Goal: Communication & Community: Answer question/provide support

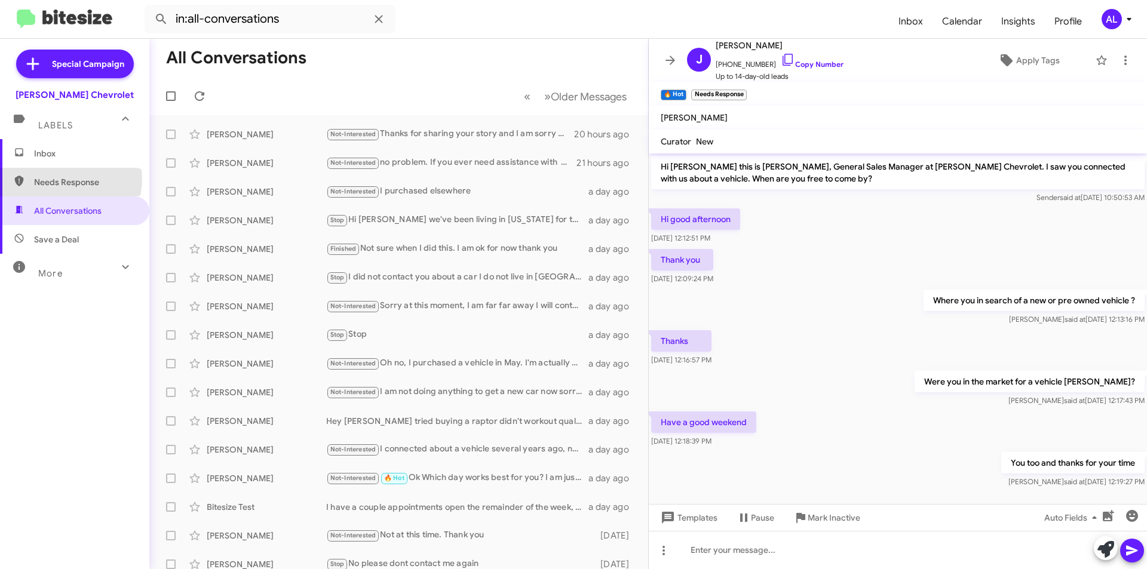
click at [68, 179] on span "Needs Response" at bounding box center [85, 182] width 102 height 12
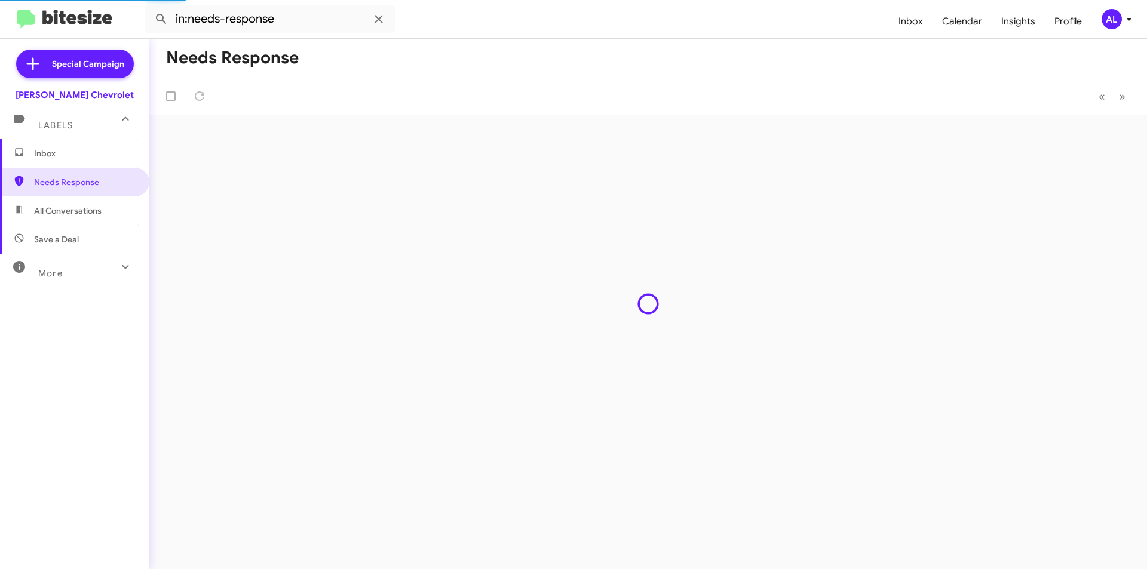
click at [69, 219] on span "All Conversations" at bounding box center [74, 211] width 149 height 29
type input "in:all-conversations"
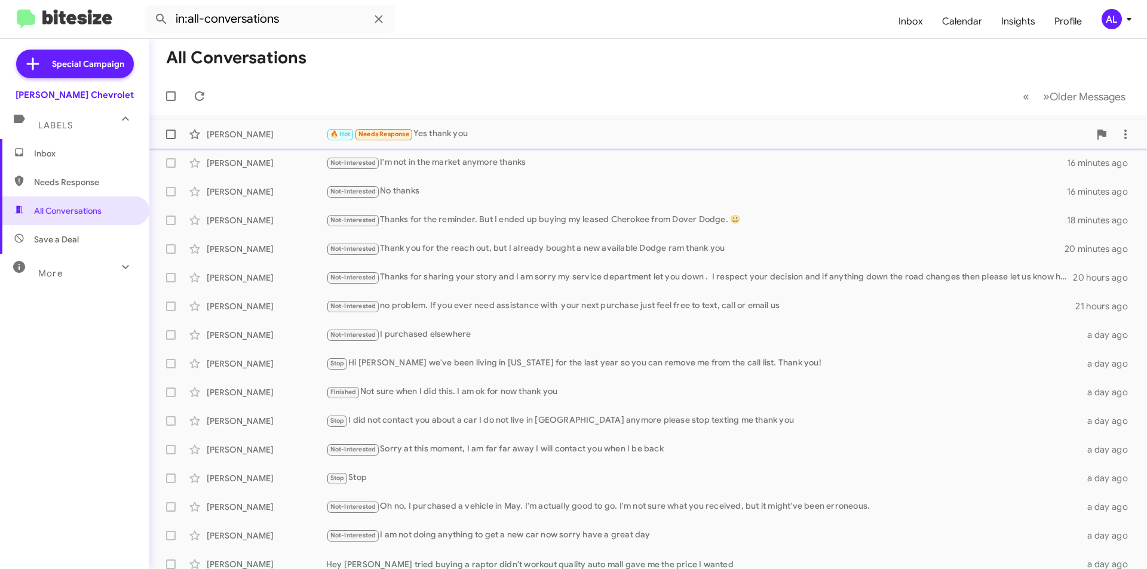
click at [459, 135] on div "🔥 Hot Needs Response Yes thank you" at bounding box center [708, 134] width 764 height 14
